Goal: Find specific page/section: Find specific page/section

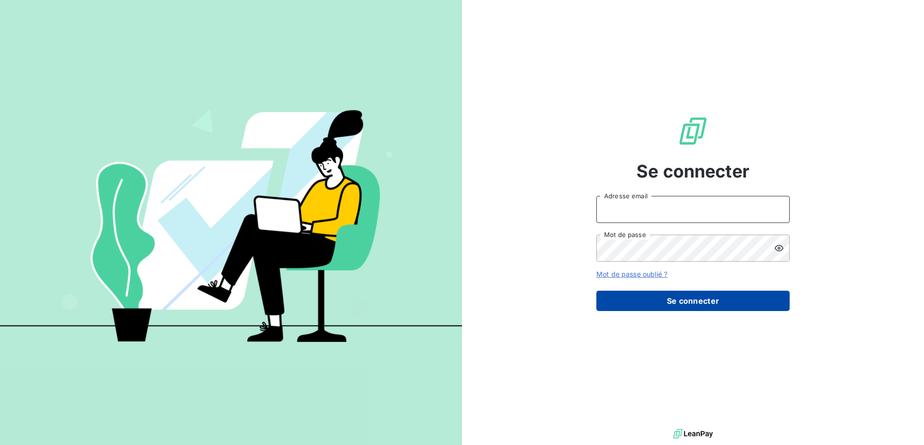
type input "commandes@matexlab.com"
click at [706, 299] on button "Se connecter" at bounding box center [692, 300] width 193 height 20
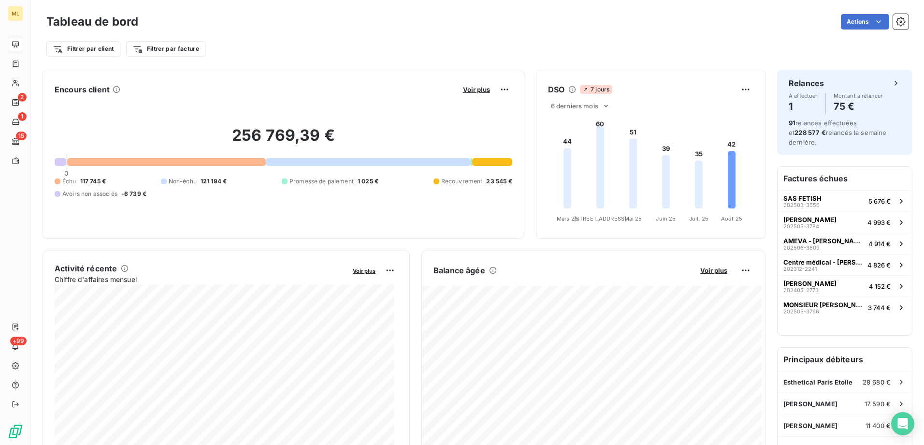
click at [290, 47] on div "Filtrer par client Filtrer par facture" at bounding box center [477, 49] width 862 height 18
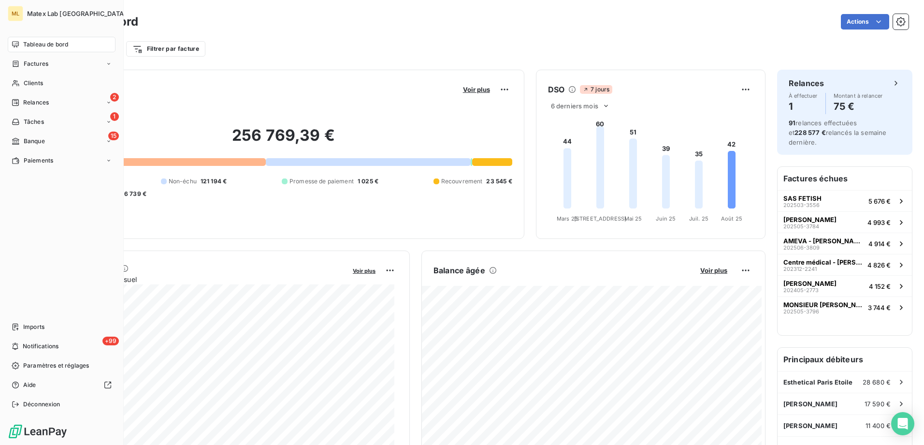
click at [57, 44] on span "Tableau de bord" at bounding box center [45, 44] width 45 height 9
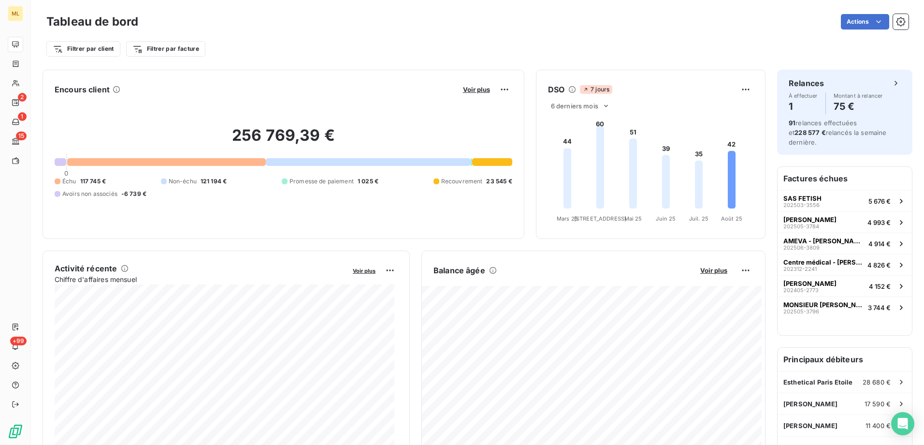
click at [368, 32] on div "Filtrer par client Filtrer par facture" at bounding box center [477, 45] width 862 height 26
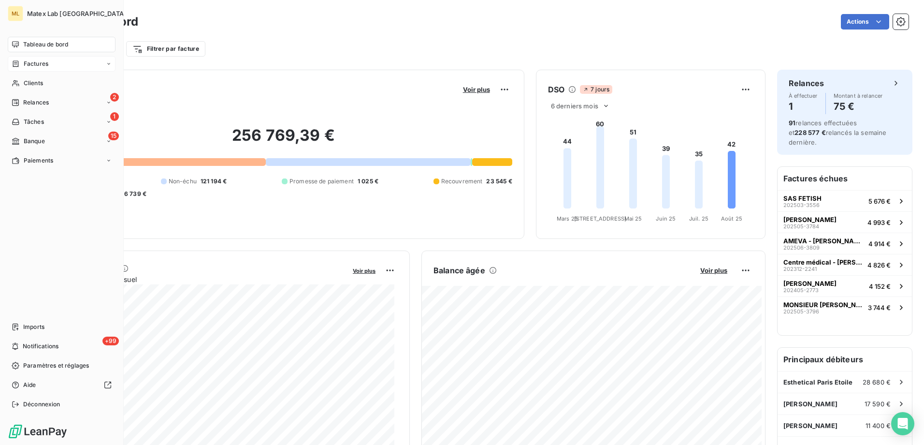
click at [33, 66] on span "Factures" at bounding box center [36, 63] width 25 height 9
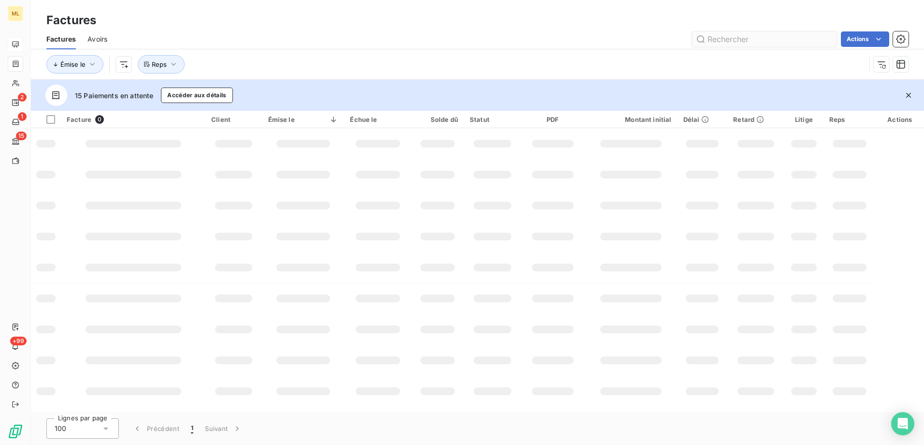
click at [771, 37] on input "text" at bounding box center [764, 38] width 145 height 15
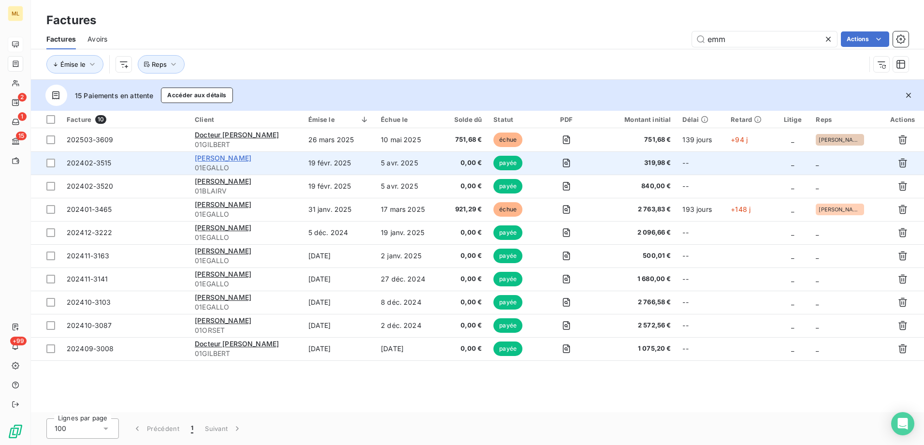
type input "emm"
click at [222, 158] on span "[PERSON_NAME]" at bounding box center [223, 158] width 57 height 8
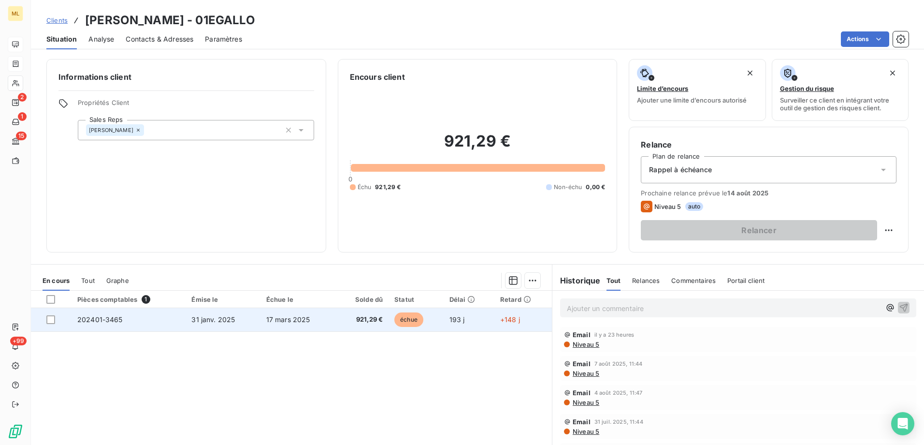
click at [102, 322] on span "202401-3465" at bounding box center [99, 319] width 45 height 8
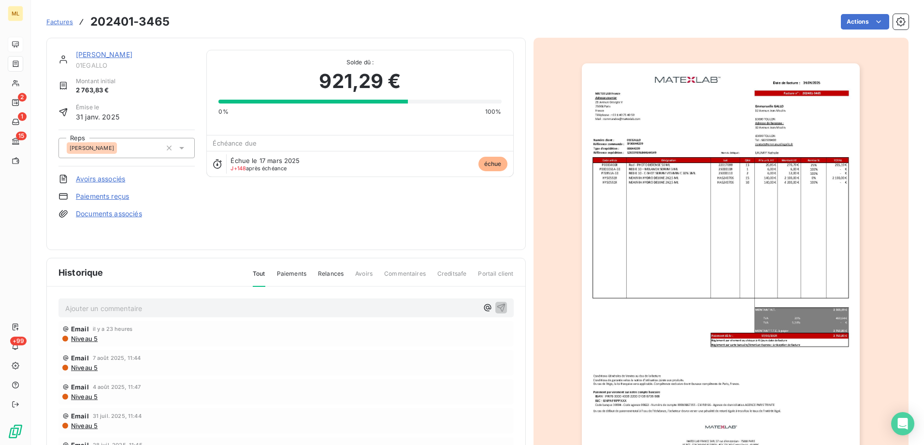
click at [99, 51] on link "[PERSON_NAME]" at bounding box center [104, 54] width 57 height 8
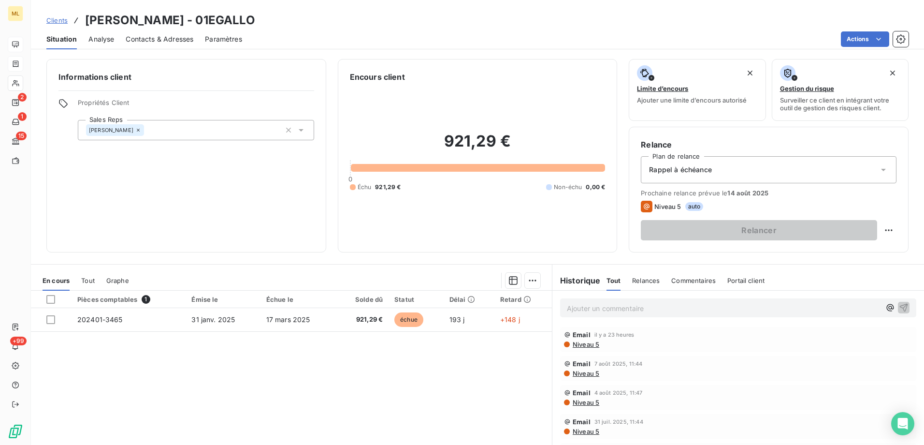
click at [83, 284] on span "Tout" at bounding box center [88, 280] width 14 height 8
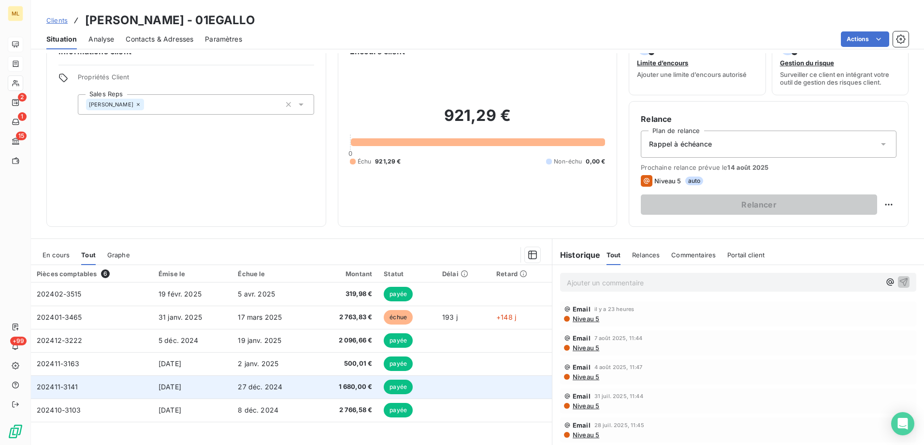
scroll to position [48, 0]
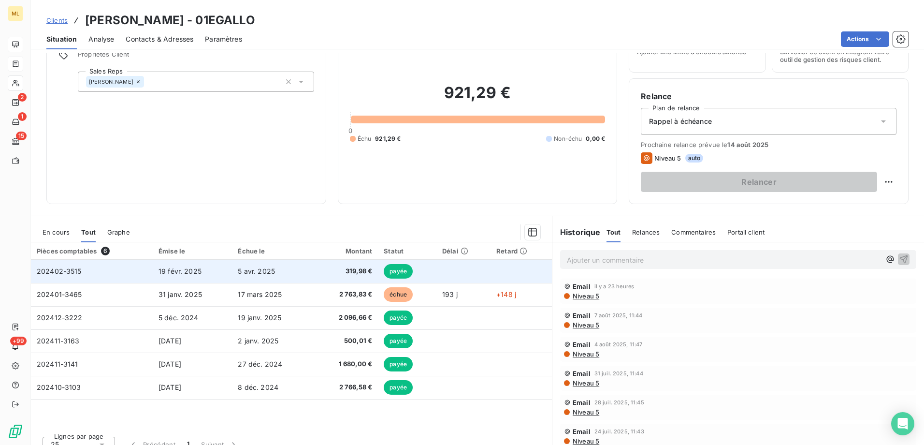
click at [79, 273] on span "202402-3515" at bounding box center [59, 271] width 45 height 8
